Goal: Task Accomplishment & Management: Manage account settings

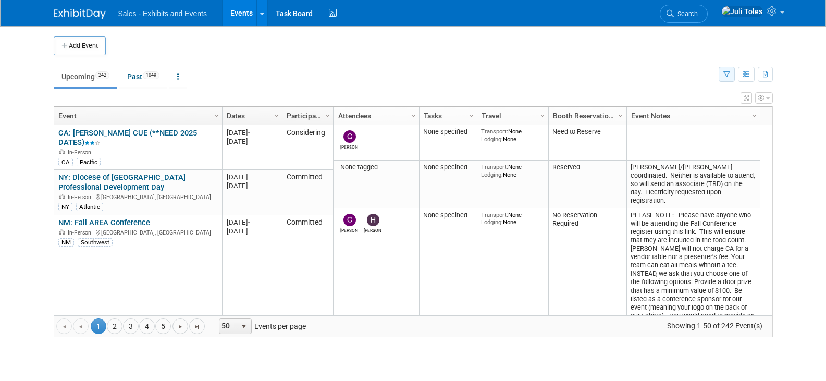
click at [723, 69] on button "button" at bounding box center [726, 74] width 16 height 15
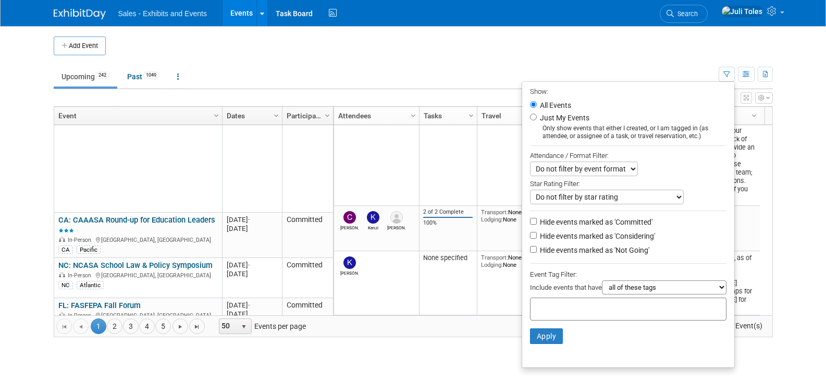
scroll to position [208, 0]
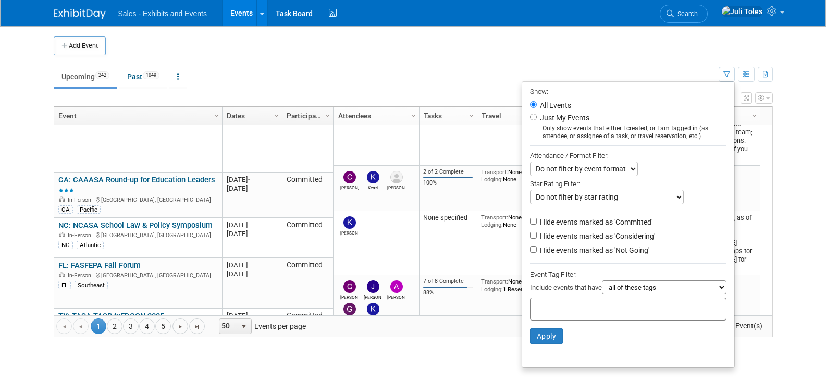
click at [570, 308] on input "text" at bounding box center [575, 307] width 83 height 10
type input "ca"
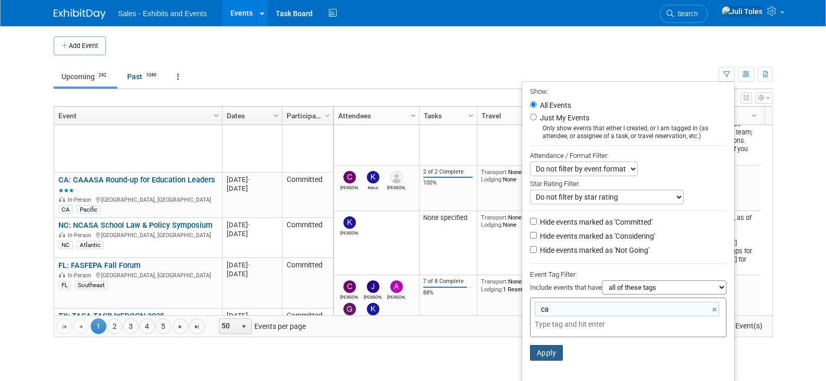
click at [544, 360] on button "Apply" at bounding box center [546, 353] width 33 height 16
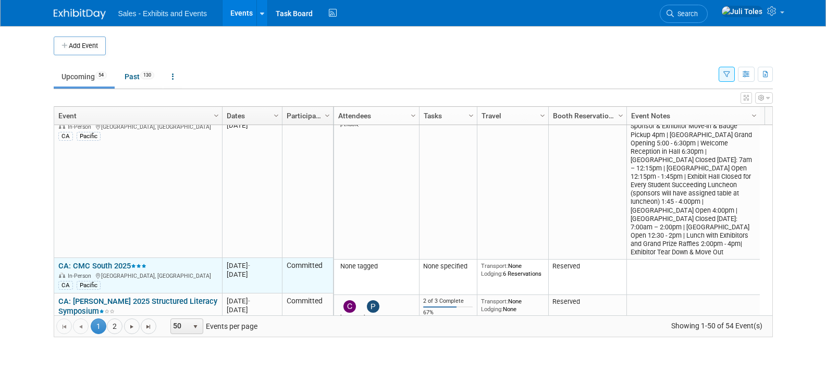
click at [90, 261] on link "CA: CMC South 2025" at bounding box center [102, 265] width 88 height 9
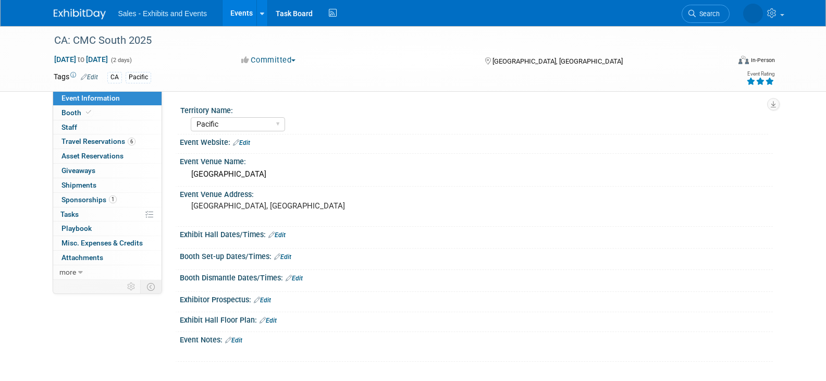
select select "Pacific"
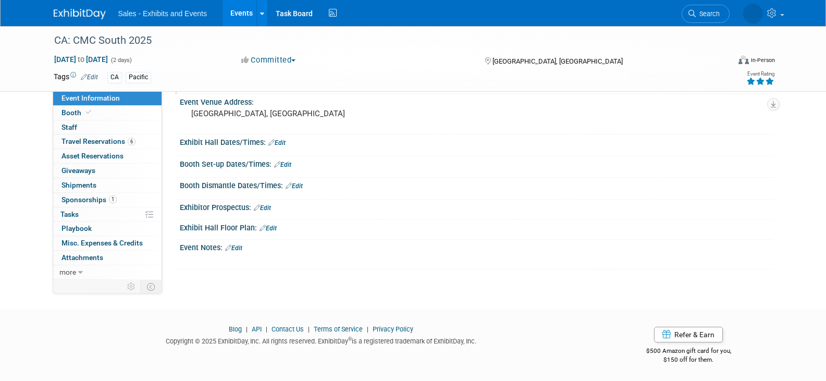
scroll to position [93, 0]
click at [66, 11] on img at bounding box center [80, 14] width 52 height 10
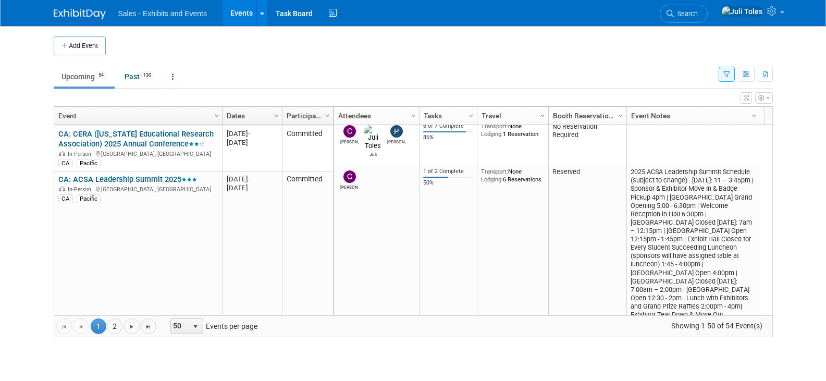
scroll to position [1063, 0]
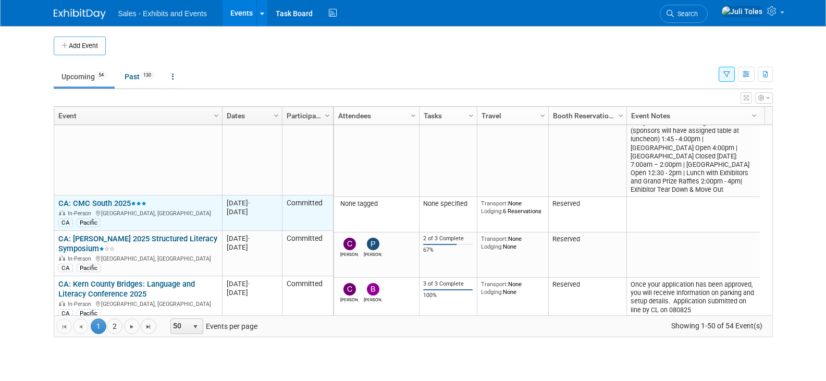
click at [81, 198] on link "CA: CMC South 2025" at bounding box center [102, 202] width 88 height 9
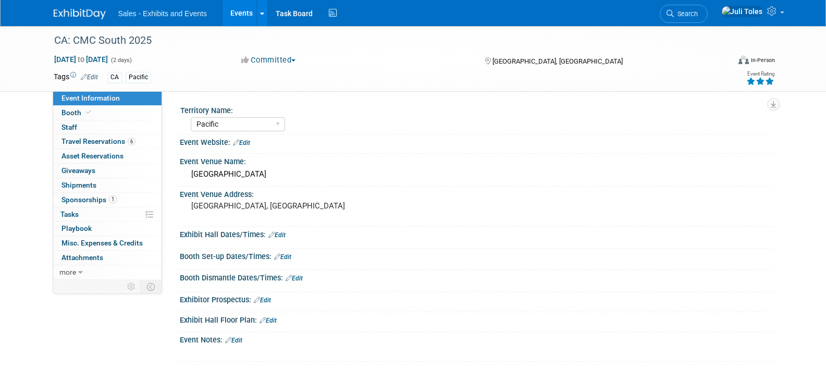
select select "Pacific"
click at [68, 120] on link "0 Staff 0" at bounding box center [107, 127] width 108 height 14
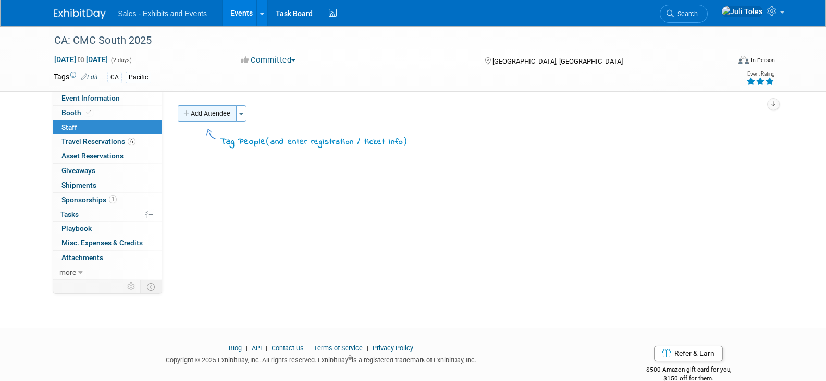
click at [197, 111] on button "Add Attendee" at bounding box center [207, 113] width 59 height 17
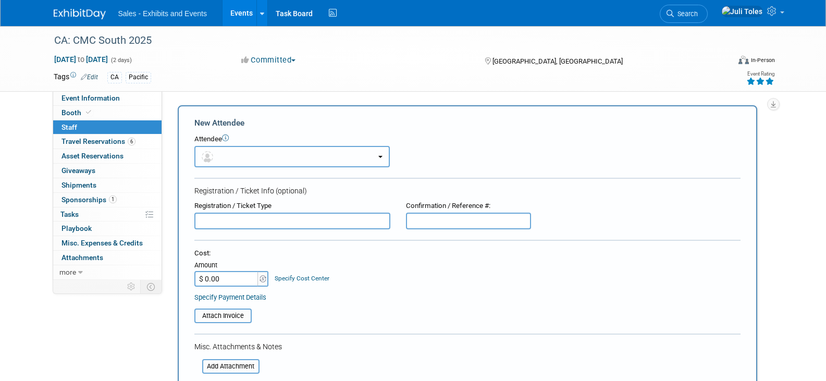
click at [260, 153] on button "button" at bounding box center [291, 156] width 195 height 21
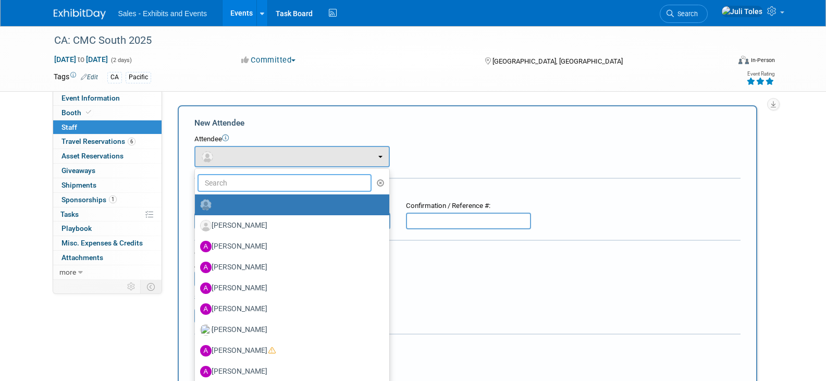
click at [263, 182] on input "text" at bounding box center [284, 183] width 175 height 18
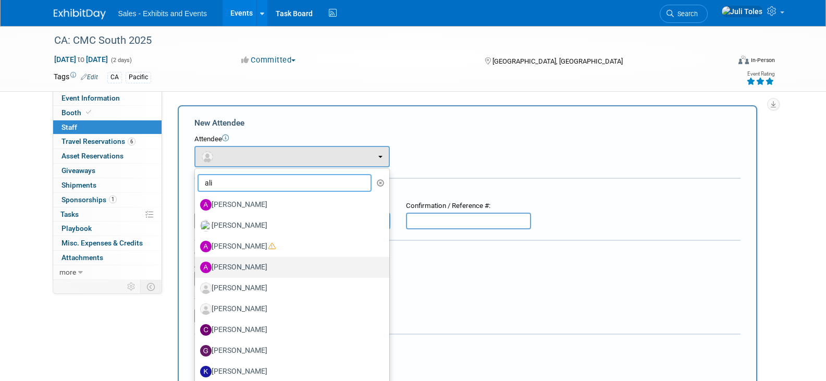
type input "ali"
click at [231, 267] on label "Alicia Weeks" at bounding box center [289, 267] width 179 height 17
click at [196, 267] on input "Alicia Weeks" at bounding box center [193, 266] width 7 height 7
select select "2a0d365e-803e-464d-b0c3-7a4c21aff408"
select select "4"
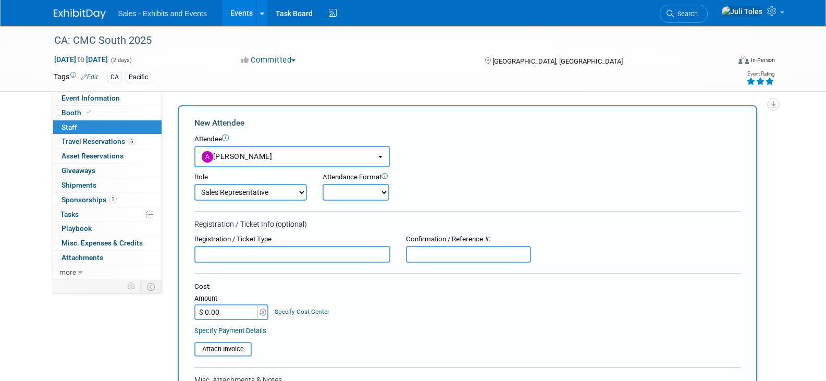
click at [347, 191] on select "Onsite Remote" at bounding box center [355, 192] width 67 height 17
select select "1"
click at [322, 184] on select "Onsite Remote" at bounding box center [355, 192] width 67 height 17
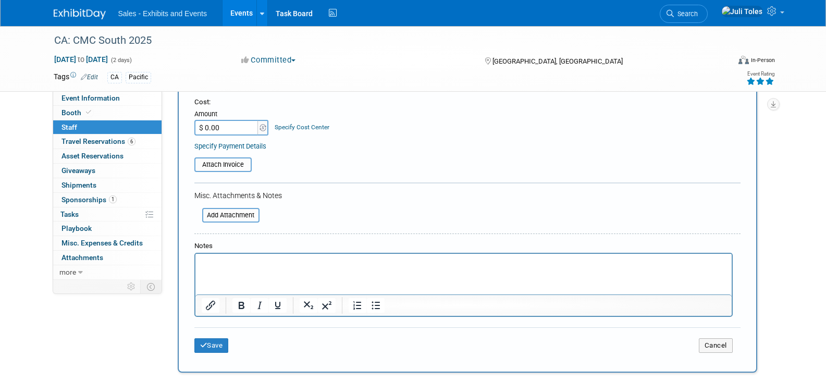
scroll to position [208, 0]
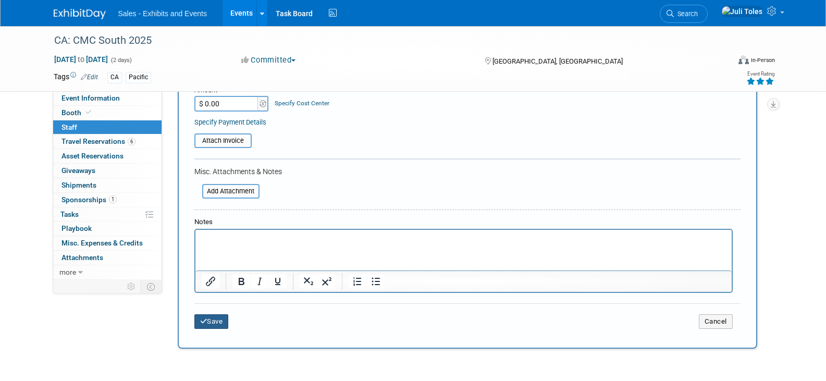
click at [211, 322] on button "Save" at bounding box center [211, 321] width 34 height 15
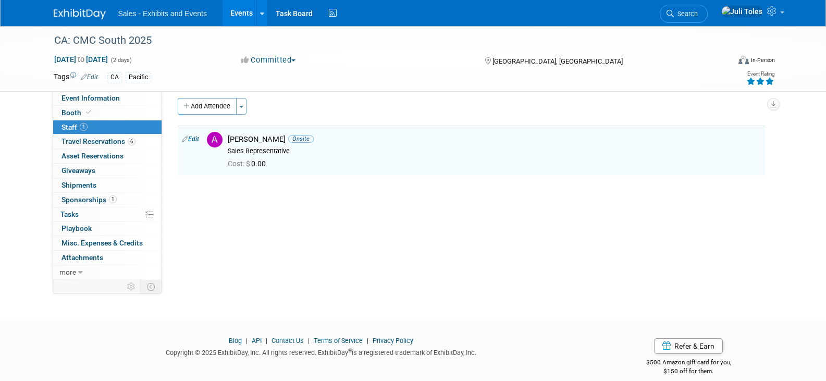
scroll to position [0, 0]
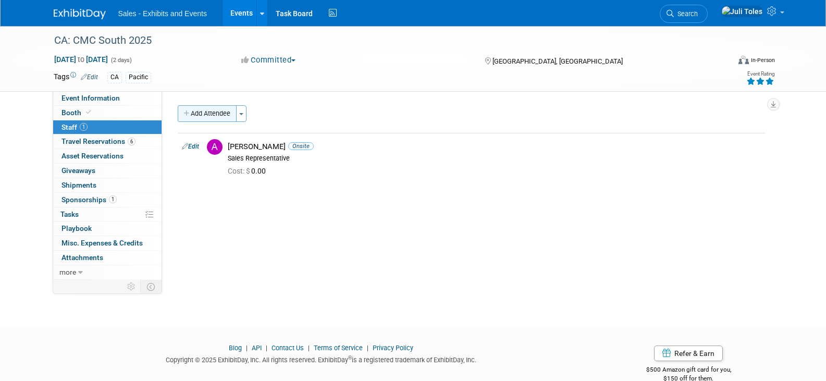
click at [216, 116] on button "Add Attendee" at bounding box center [207, 113] width 59 height 17
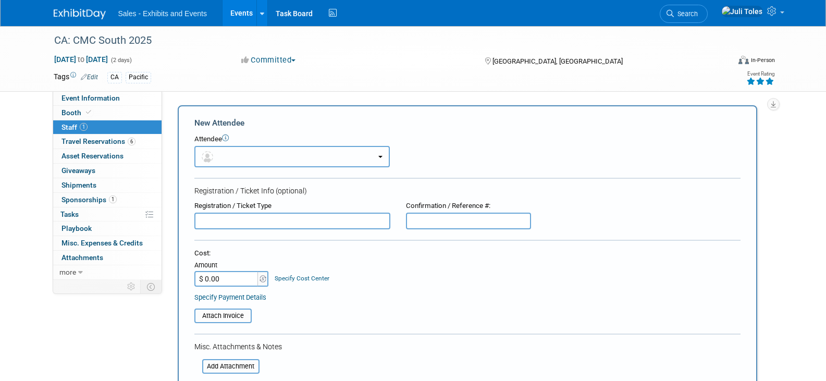
click at [246, 156] on button "button" at bounding box center [291, 156] width 195 height 21
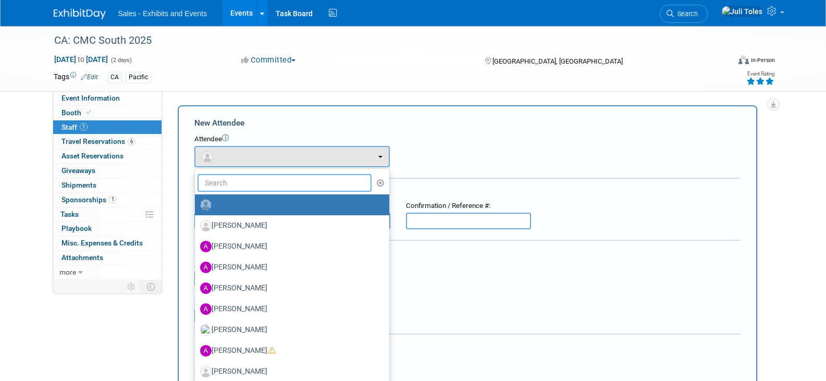
click at [244, 183] on input "text" at bounding box center [284, 183] width 175 height 18
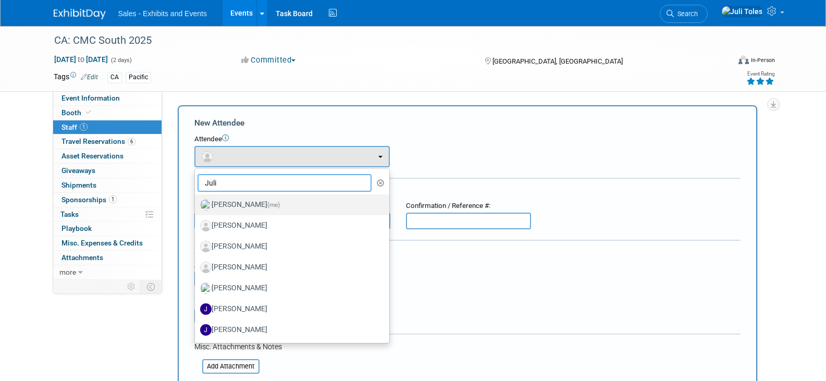
type input "Juli"
click at [232, 206] on label "Juli Toles (me)" at bounding box center [289, 204] width 179 height 17
click at [196, 206] on input "Juli Toles (me)" at bounding box center [193, 203] width 7 height 7
select select "18cd6077-e990-41ea-a89a-49a2f4d8b26a"
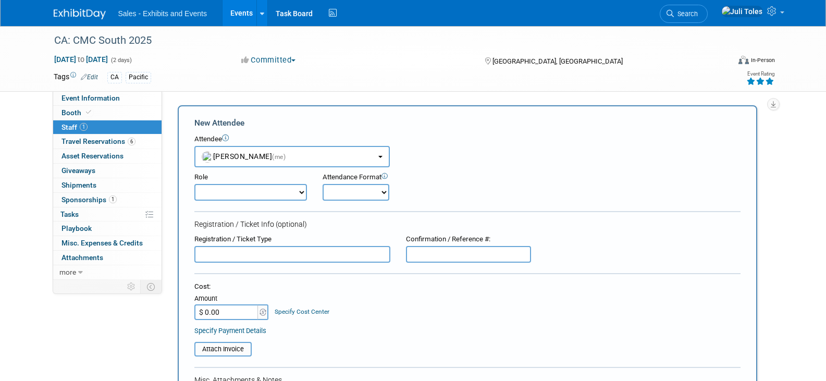
click at [236, 195] on select "Author Demonstrator Host Planner Presenter Product Rep Sales Representative" at bounding box center [250, 192] width 113 height 17
select select "4"
click at [194, 184] on select "Author Demonstrator Host Planner Presenter Product Rep Sales Representative" at bounding box center [250, 192] width 113 height 17
click at [360, 193] on select "Onsite Remote" at bounding box center [355, 192] width 67 height 17
select select "1"
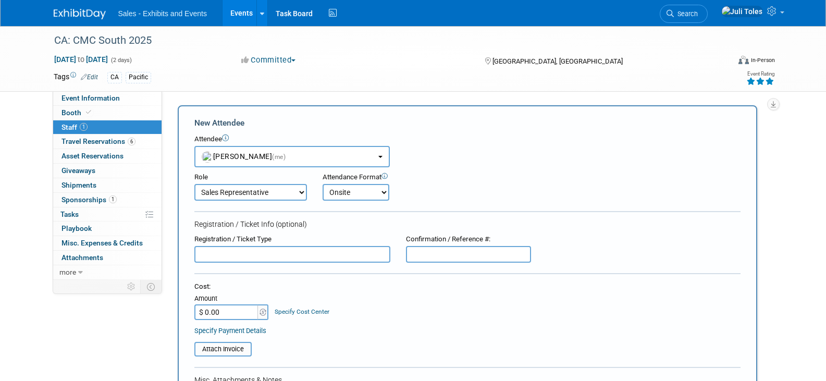
click at [322, 184] on select "Onsite Remote" at bounding box center [355, 192] width 67 height 17
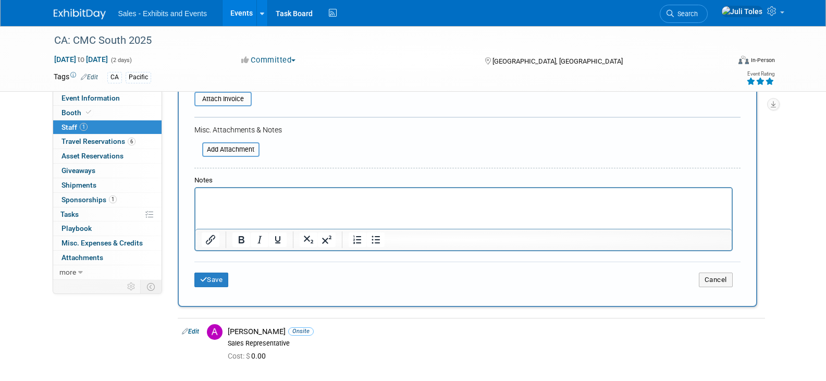
scroll to position [260, 0]
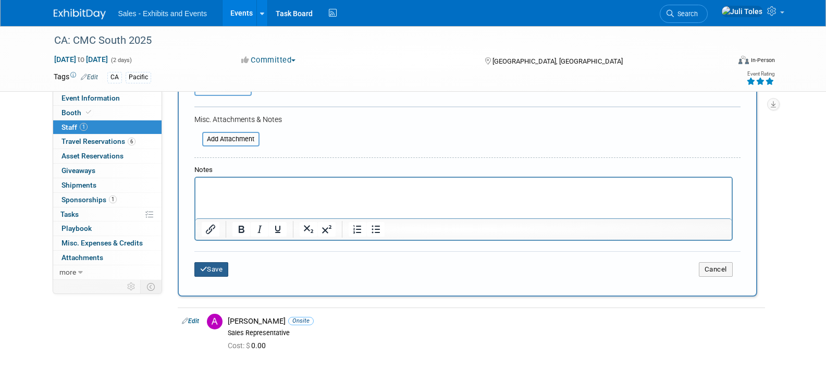
click at [209, 270] on button "Save" at bounding box center [211, 269] width 34 height 15
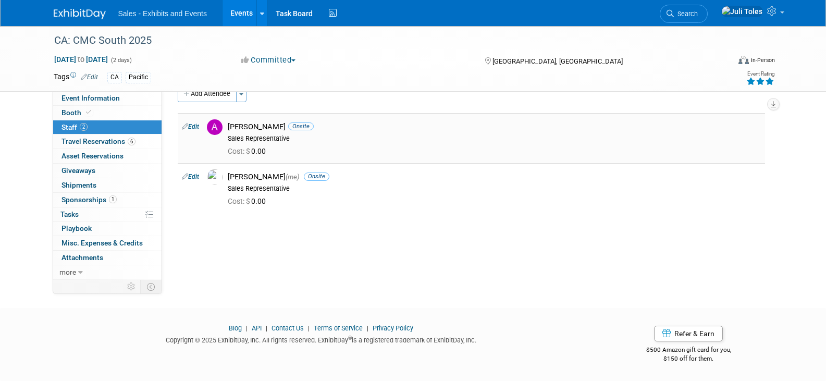
scroll to position [0, 0]
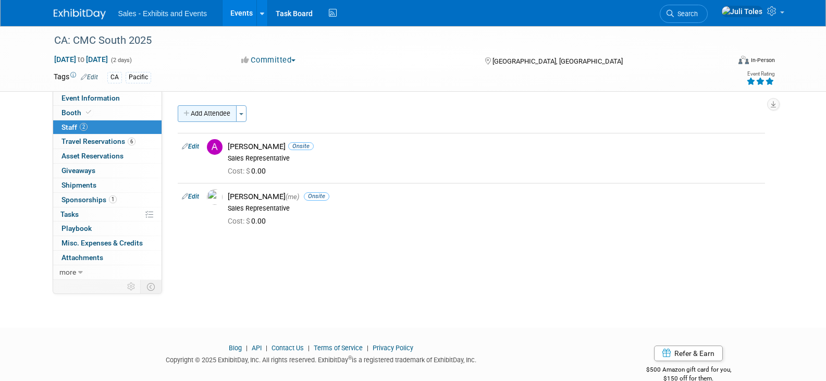
click at [213, 114] on button "Add Attendee" at bounding box center [207, 113] width 59 height 17
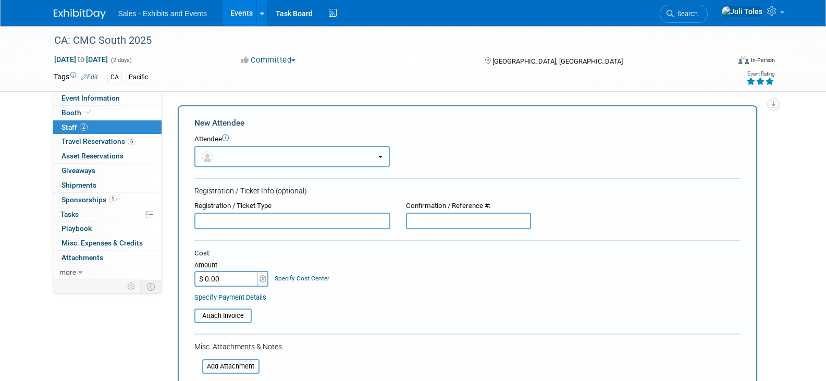
click at [231, 164] on button "button" at bounding box center [291, 156] width 195 height 21
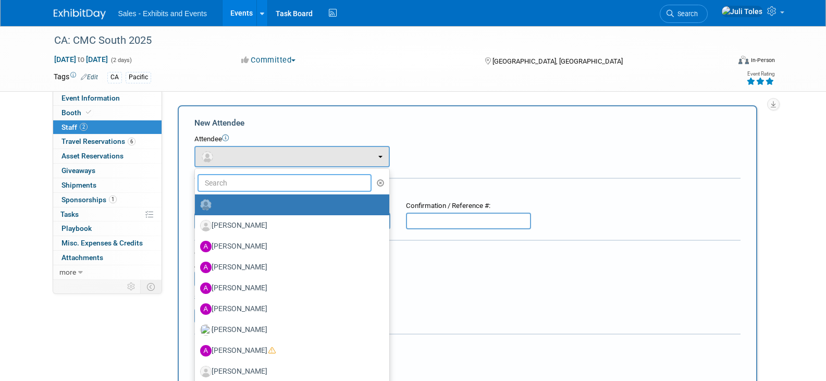
click at [241, 185] on input "text" at bounding box center [284, 183] width 175 height 18
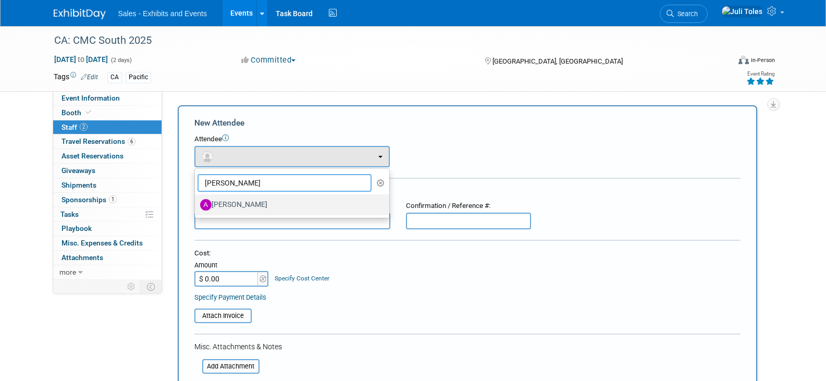
type input "andres"
click at [235, 206] on label "Andres Gorbea" at bounding box center [289, 204] width 179 height 17
click at [196, 206] on input "Andres Gorbea" at bounding box center [193, 203] width 7 height 7
select select "3fe264fb-9342-46d1-ae5c-72e21ac6857e"
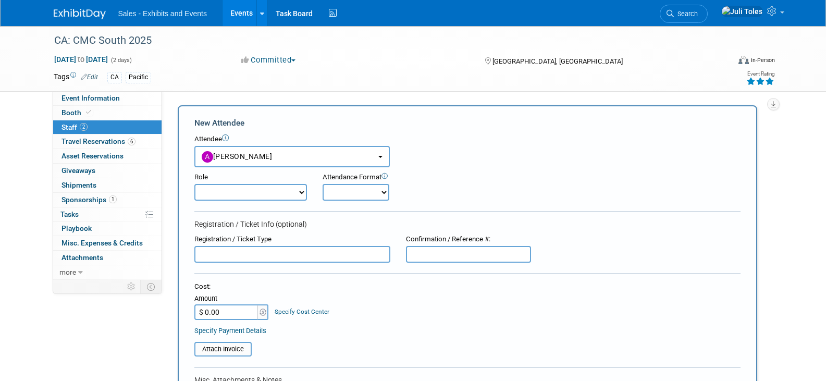
click at [242, 193] on select "Author Demonstrator Host Planner Presenter Product Rep Sales Representative" at bounding box center [250, 192] width 113 height 17
select select "4"
click at [194, 184] on select "Author Demonstrator Host Planner Presenter Product Rep Sales Representative" at bounding box center [250, 192] width 113 height 17
click at [355, 195] on select "Onsite Remote" at bounding box center [355, 192] width 67 height 17
select select "1"
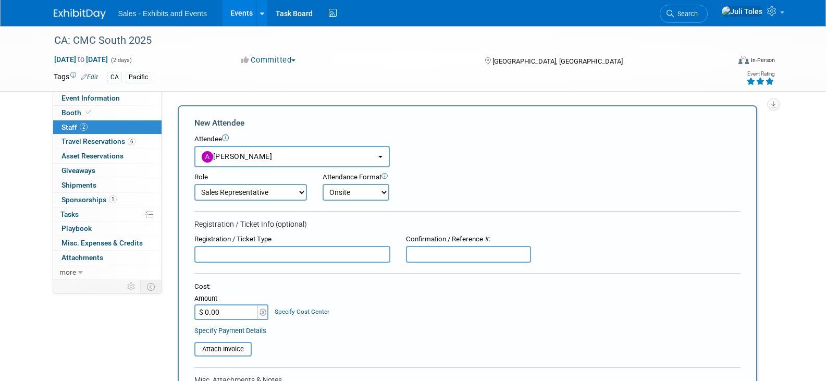
click at [322, 184] on select "Onsite Remote" at bounding box center [355, 192] width 67 height 17
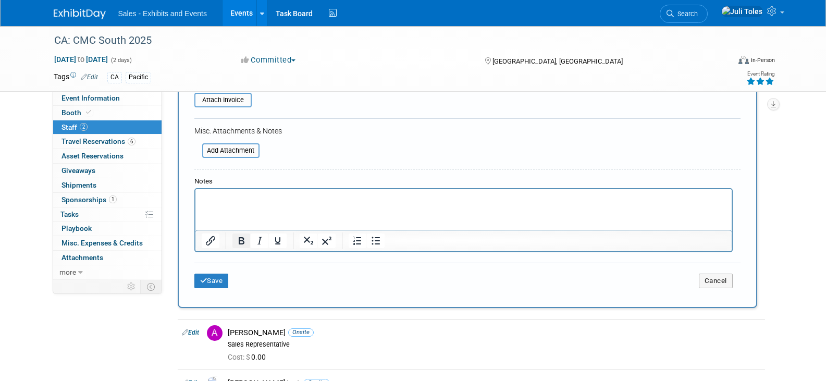
scroll to position [260, 0]
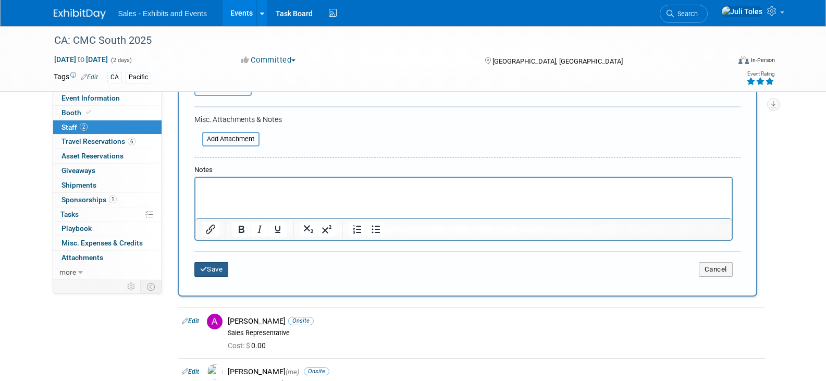
click at [208, 269] on button "Save" at bounding box center [211, 269] width 34 height 15
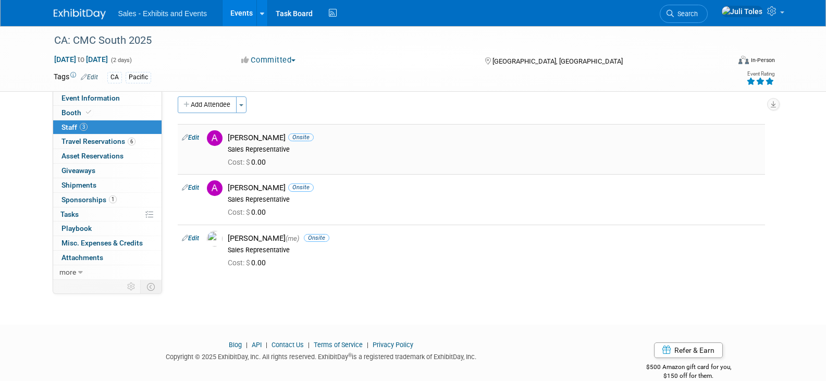
scroll to position [0, 0]
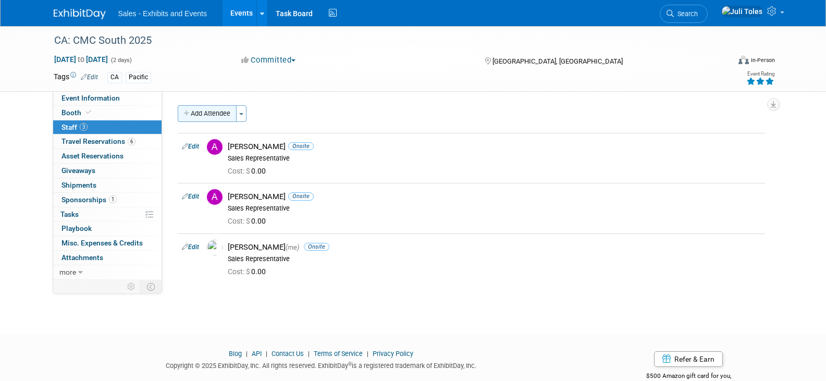
click at [191, 111] on button "Add Attendee" at bounding box center [207, 113] width 59 height 17
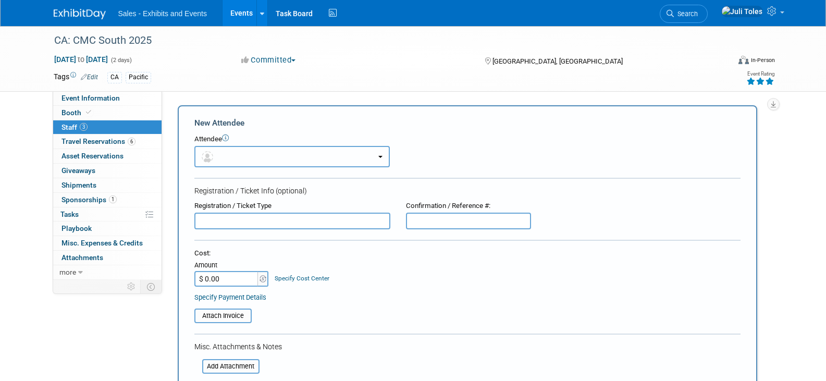
click at [237, 151] on button "button" at bounding box center [291, 156] width 195 height 21
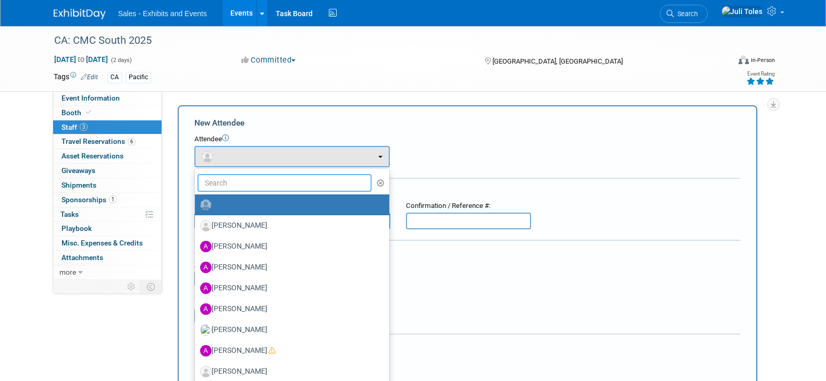
click at [246, 185] on input "text" at bounding box center [284, 183] width 175 height 18
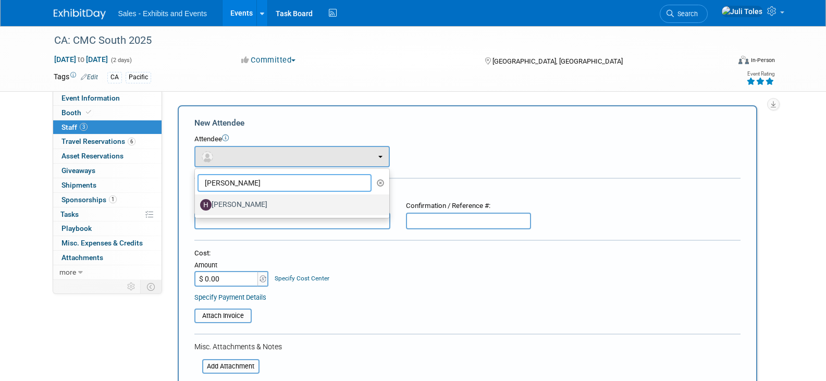
type input "holly"
click at [238, 204] on label "Holly Costello" at bounding box center [289, 204] width 179 height 17
click at [196, 204] on input "Holly Costello" at bounding box center [193, 203] width 7 height 7
select select "e2a00ea9-2904-4289-a46b-ffe18b6f03c8"
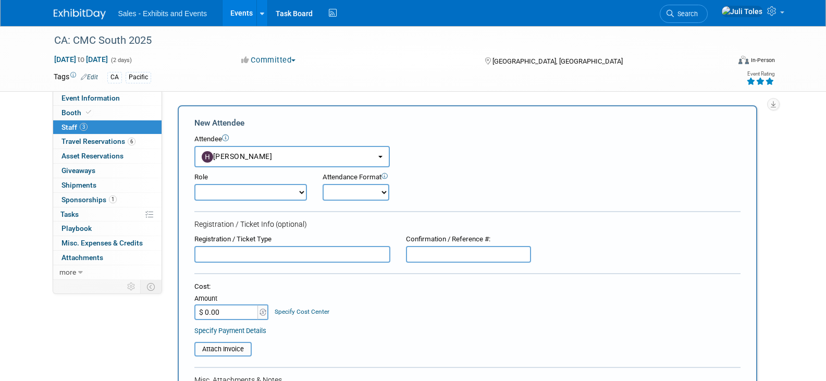
click at [242, 193] on select "Author Demonstrator Host Planner Presenter Product Rep Sales Representative" at bounding box center [250, 192] width 113 height 17
select select "4"
click at [194, 184] on select "Author Demonstrator Host Planner Presenter Product Rep Sales Representative" at bounding box center [250, 192] width 113 height 17
click at [353, 193] on select "Onsite Remote" at bounding box center [355, 192] width 67 height 17
select select "1"
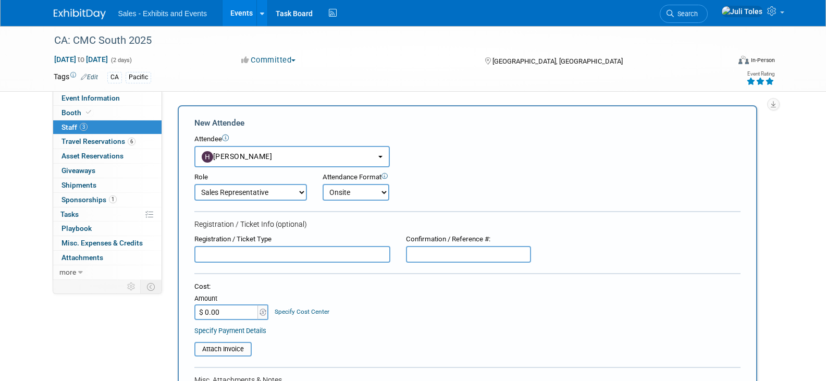
click at [322, 184] on select "Onsite Remote" at bounding box center [355, 192] width 67 height 17
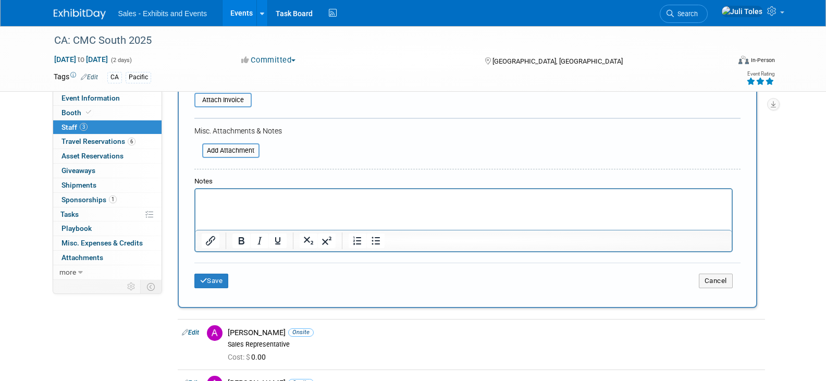
scroll to position [260, 0]
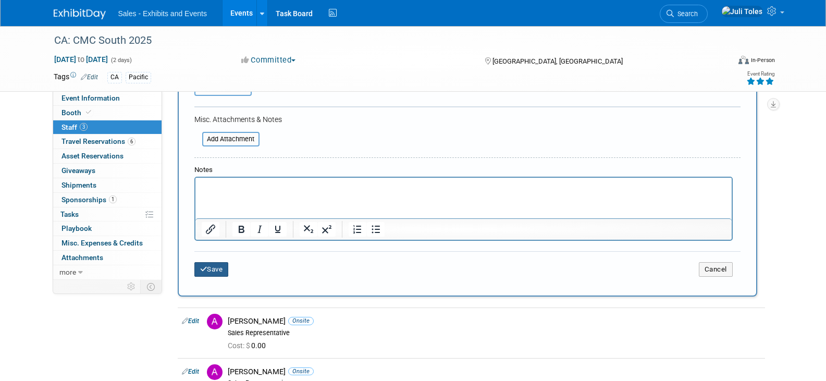
click at [213, 271] on button "Save" at bounding box center [211, 269] width 34 height 15
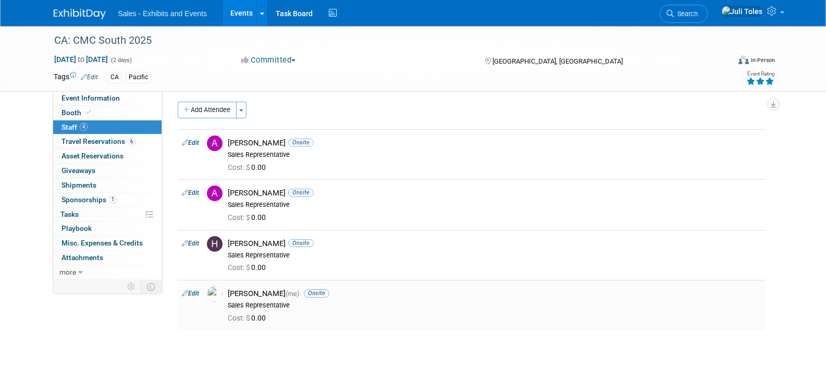
scroll to position [0, 0]
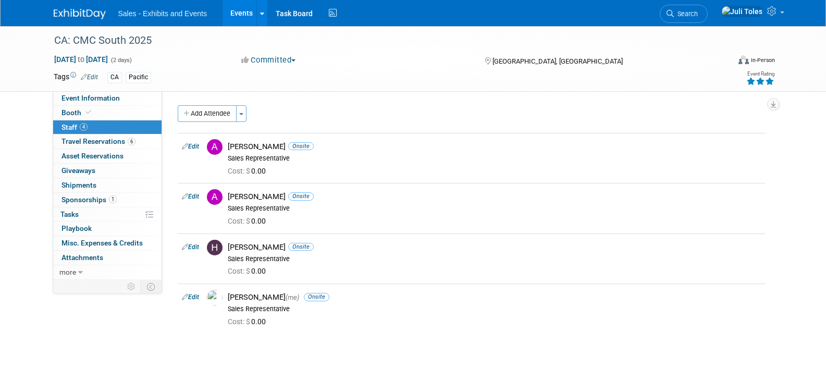
click at [82, 13] on img at bounding box center [80, 14] width 52 height 10
